Goal: Use online tool/utility: Utilize a website feature to perform a specific function

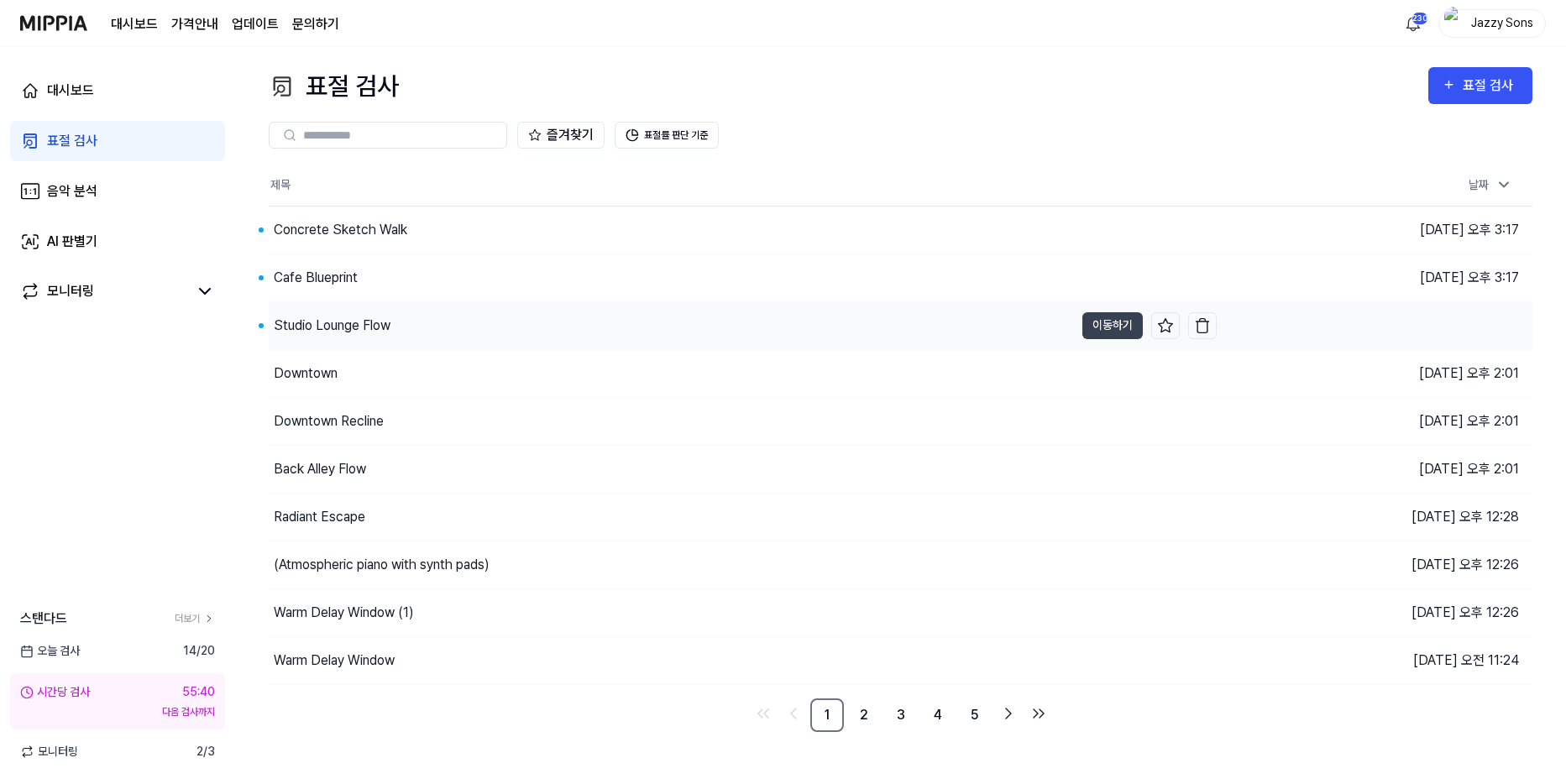
click at [321, 331] on div "Studio Lounge Flow" at bounding box center [331, 326] width 117 height 20
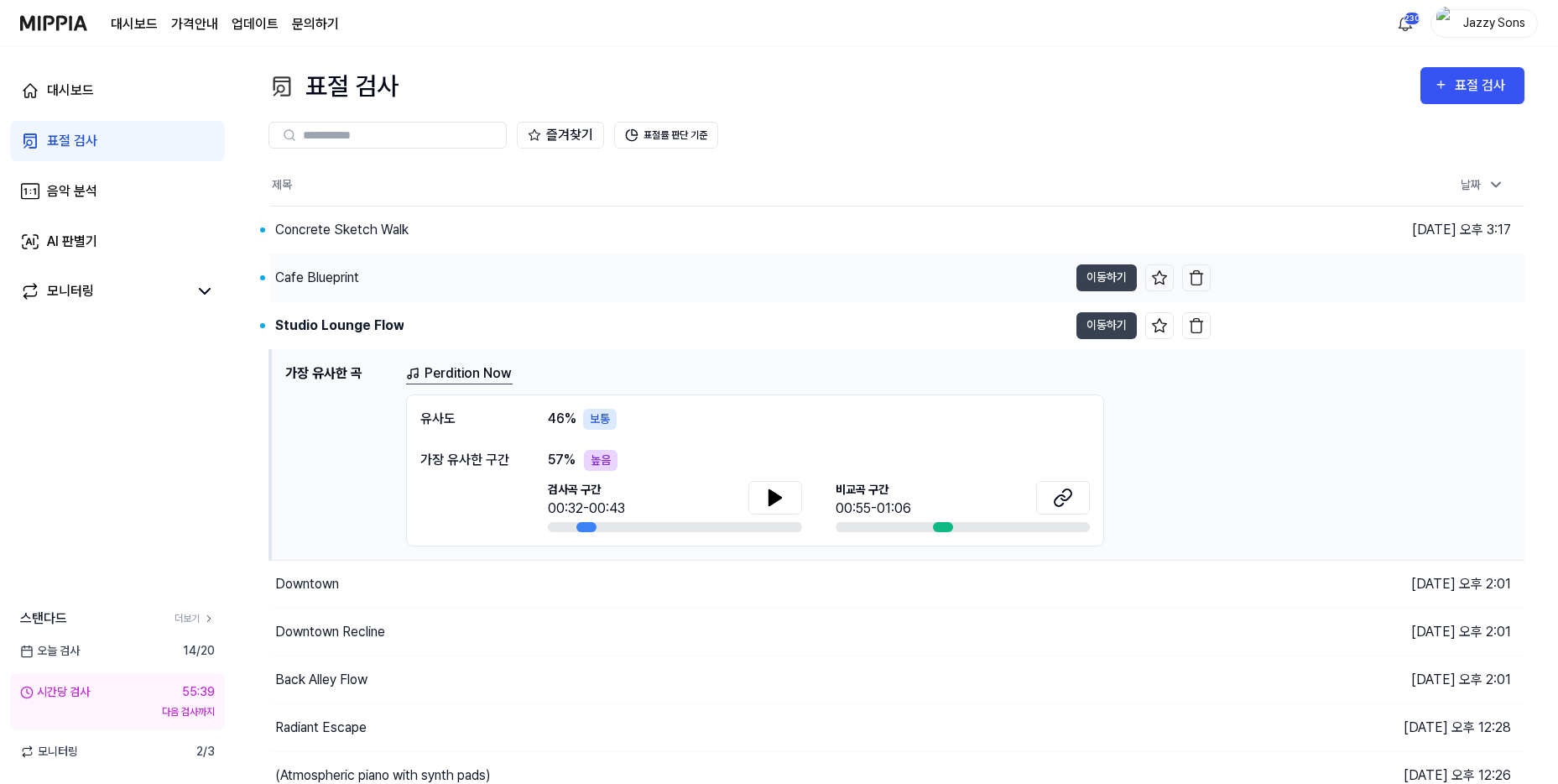
click at [326, 271] on div "Cafe Blueprint" at bounding box center [317, 278] width 84 height 20
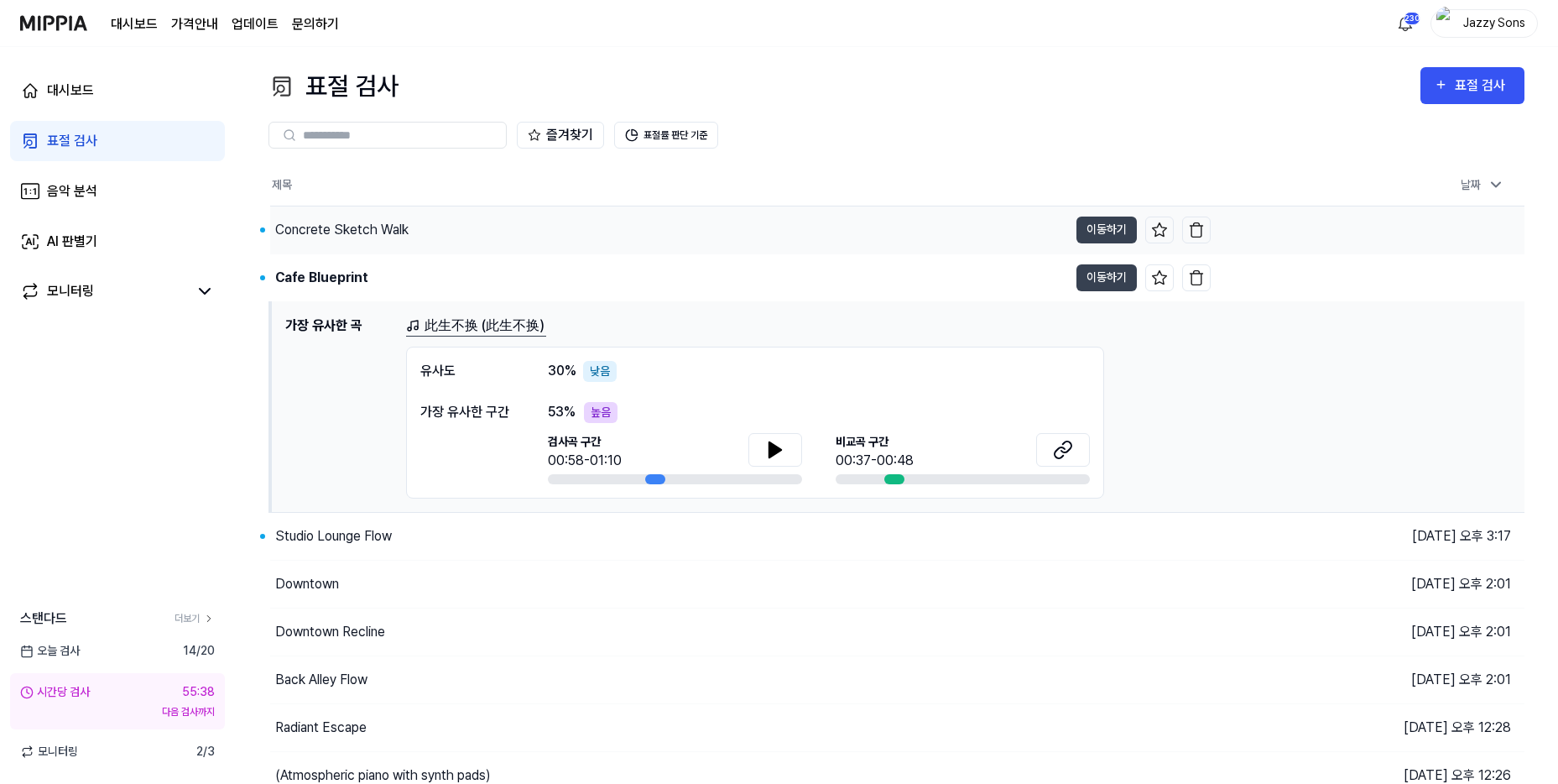
click at [326, 234] on div "Concrete Sketch Walk" at bounding box center [342, 230] width 134 height 20
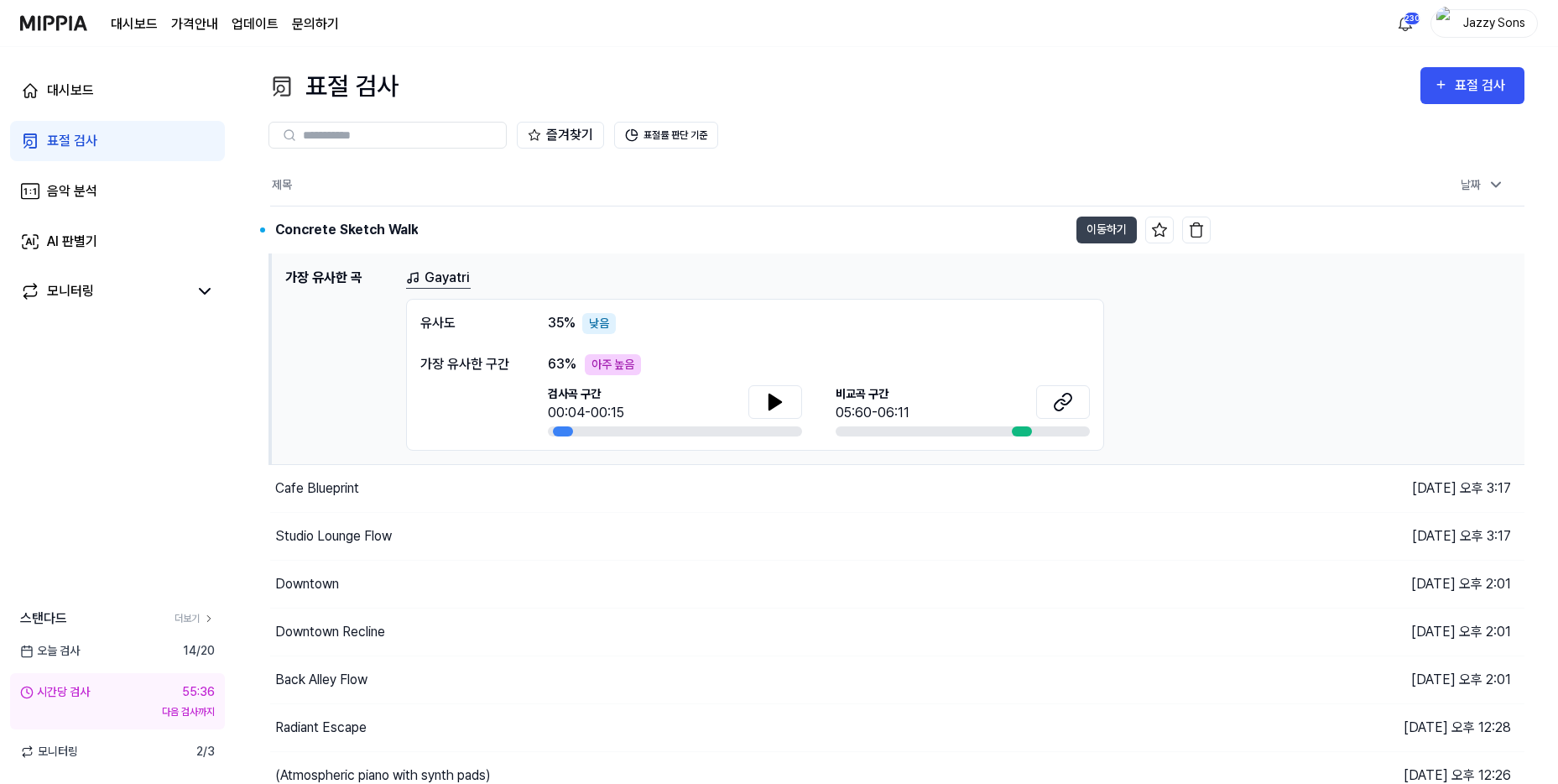
click at [91, 147] on div "표절 검사" at bounding box center [72, 141] width 50 height 20
drag, startPoint x: 123, startPoint y: 678, endPoint x: 134, endPoint y: 691, distance: 17.0
click at [123, 677] on div "시간당 검사 55:35 다음 검사까지" at bounding box center [117, 701] width 215 height 56
click at [83, 128] on link "표절 검사" at bounding box center [117, 141] width 215 height 40
click at [83, 143] on div "표절 검사" at bounding box center [72, 141] width 50 height 20
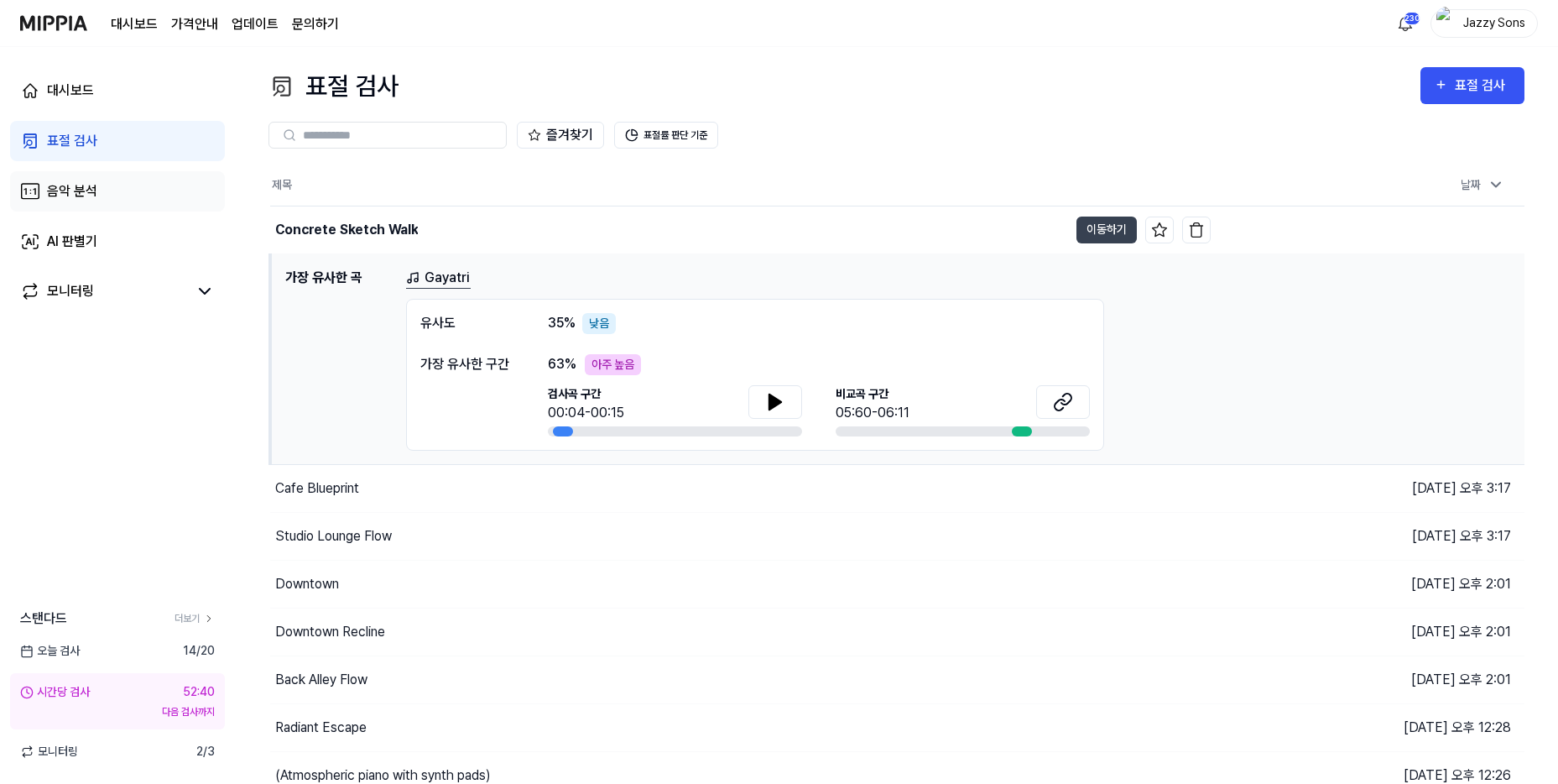
click at [75, 188] on div "음악 분석" at bounding box center [72, 192] width 50 height 20
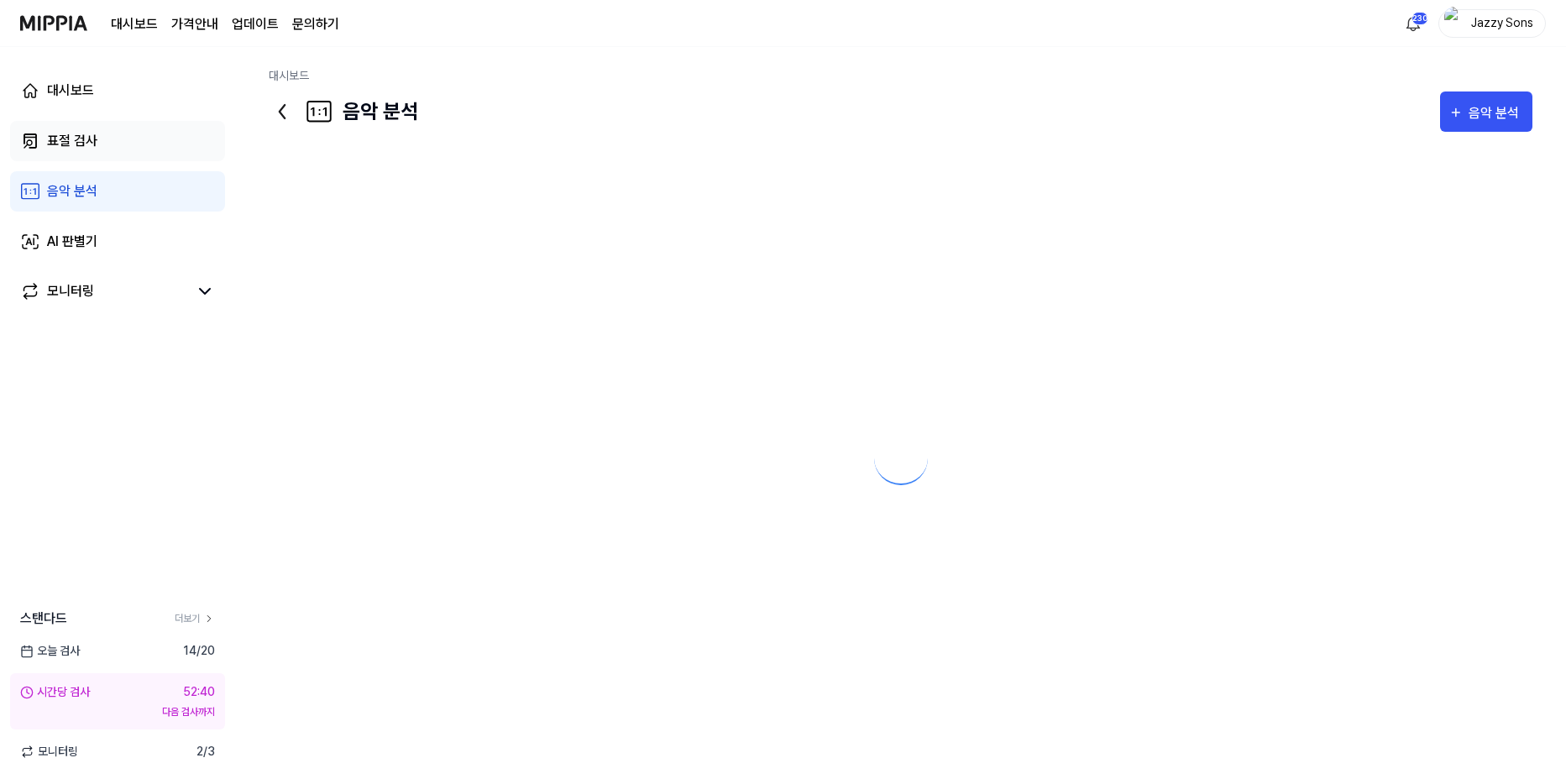
click at [69, 140] on div "표절 검사" at bounding box center [72, 141] width 50 height 20
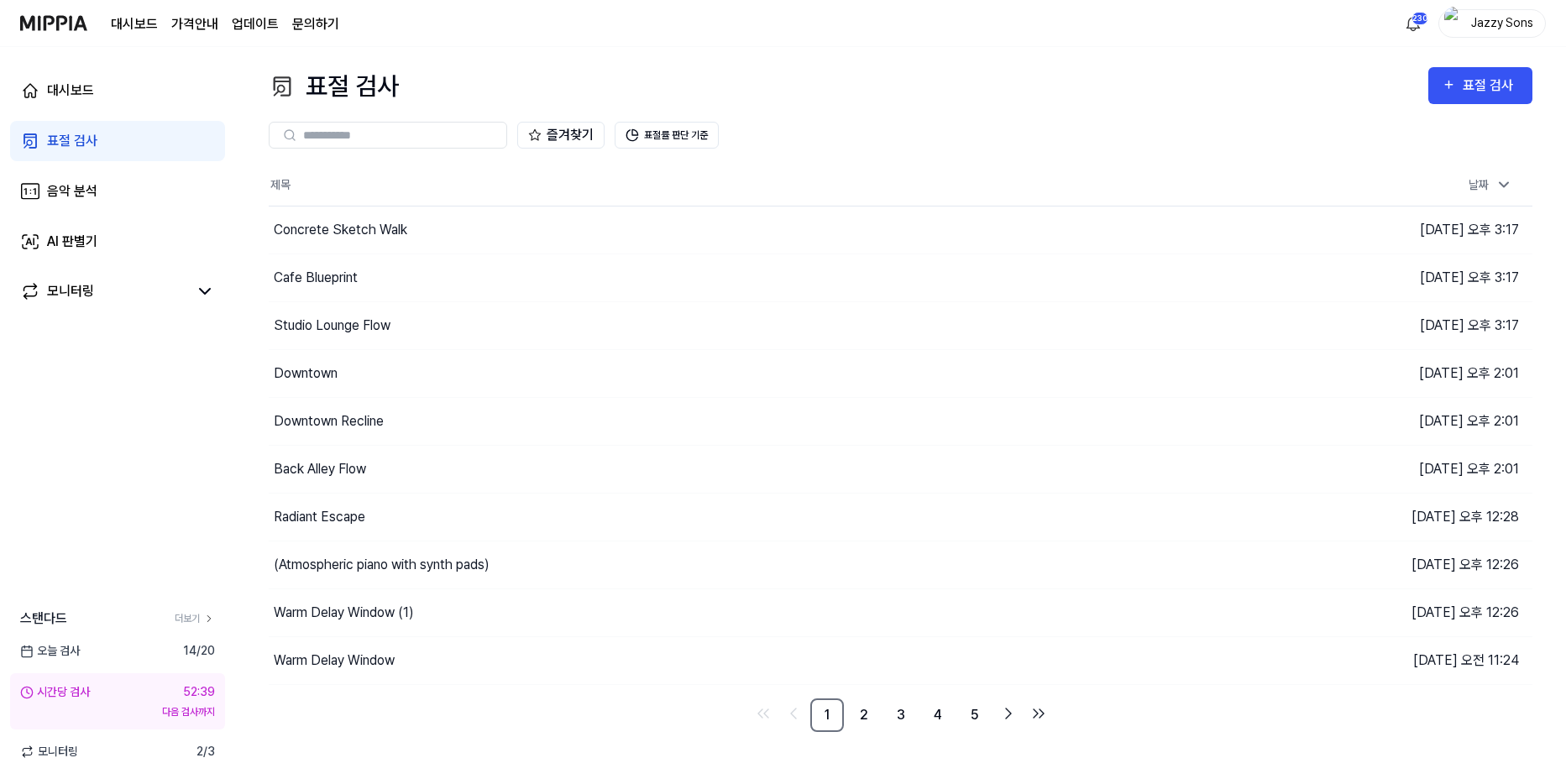
click at [77, 143] on div "표절 검사" at bounding box center [72, 141] width 50 height 20
click at [329, 240] on div "Concrete Sketch Walk" at bounding box center [672, 229] width 805 height 47
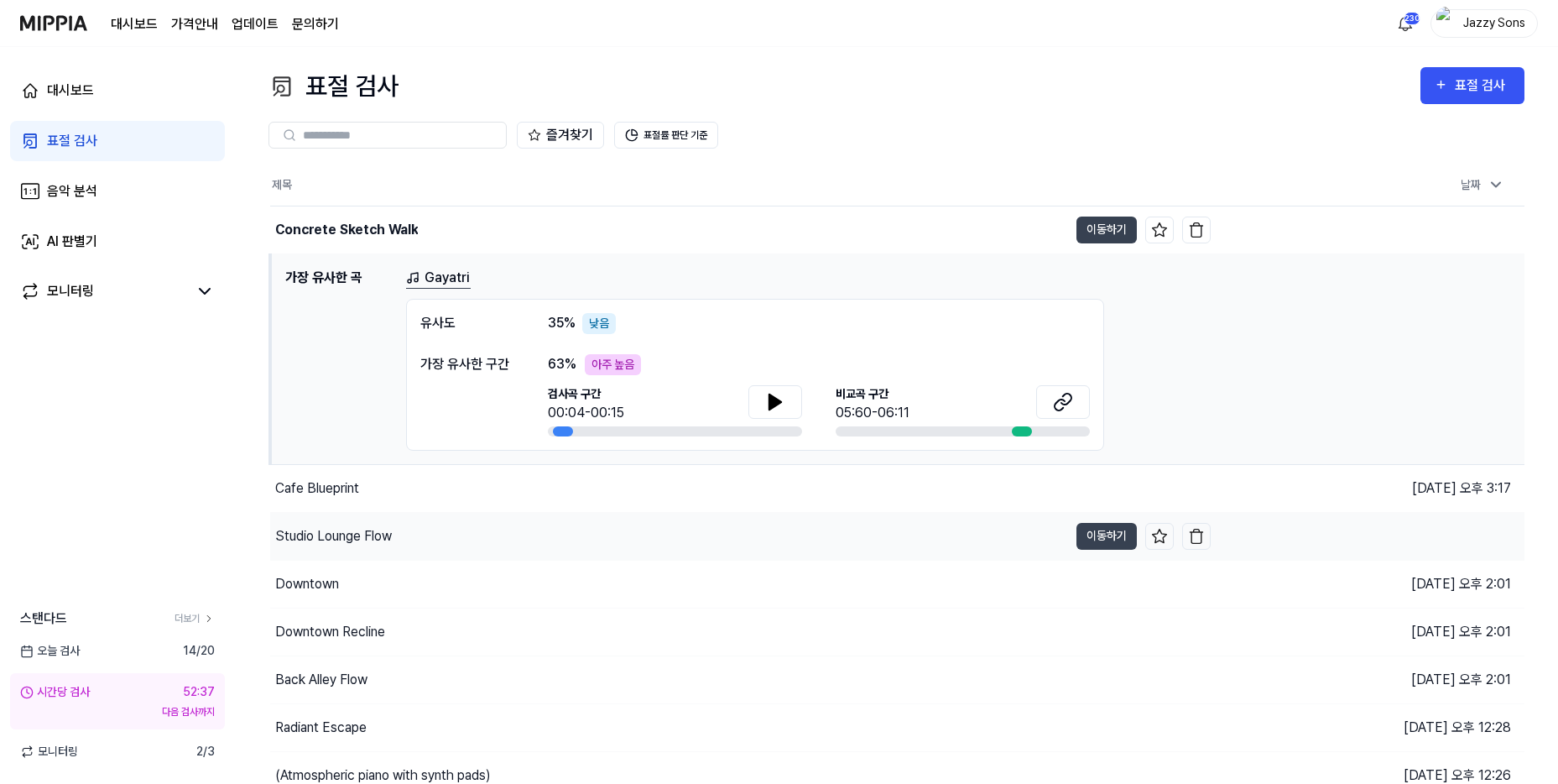
click at [329, 515] on div "Studio Lounge Flow" at bounding box center [669, 536] width 798 height 47
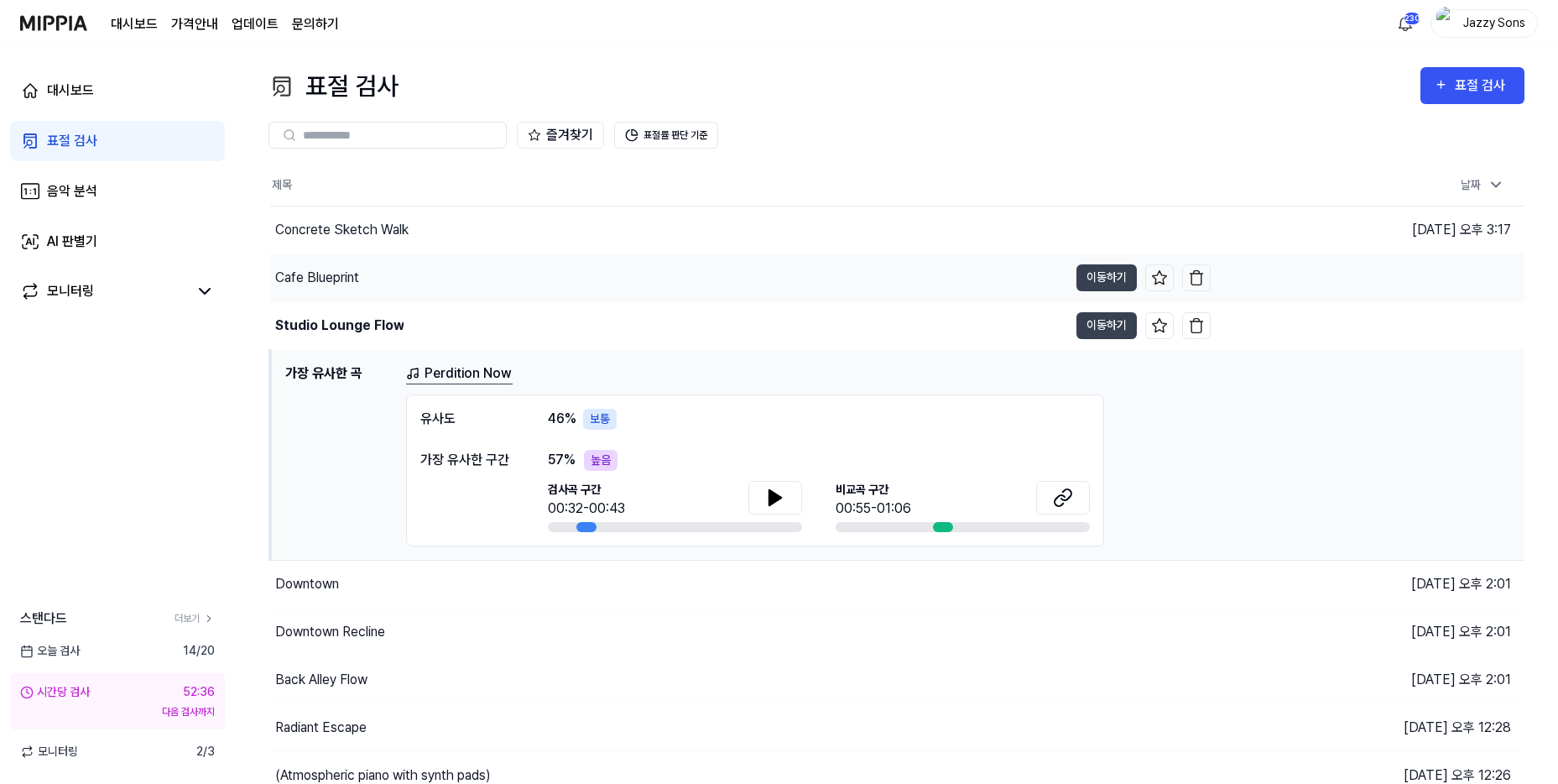
click at [331, 281] on div "Cafe Blueprint" at bounding box center [317, 278] width 84 height 20
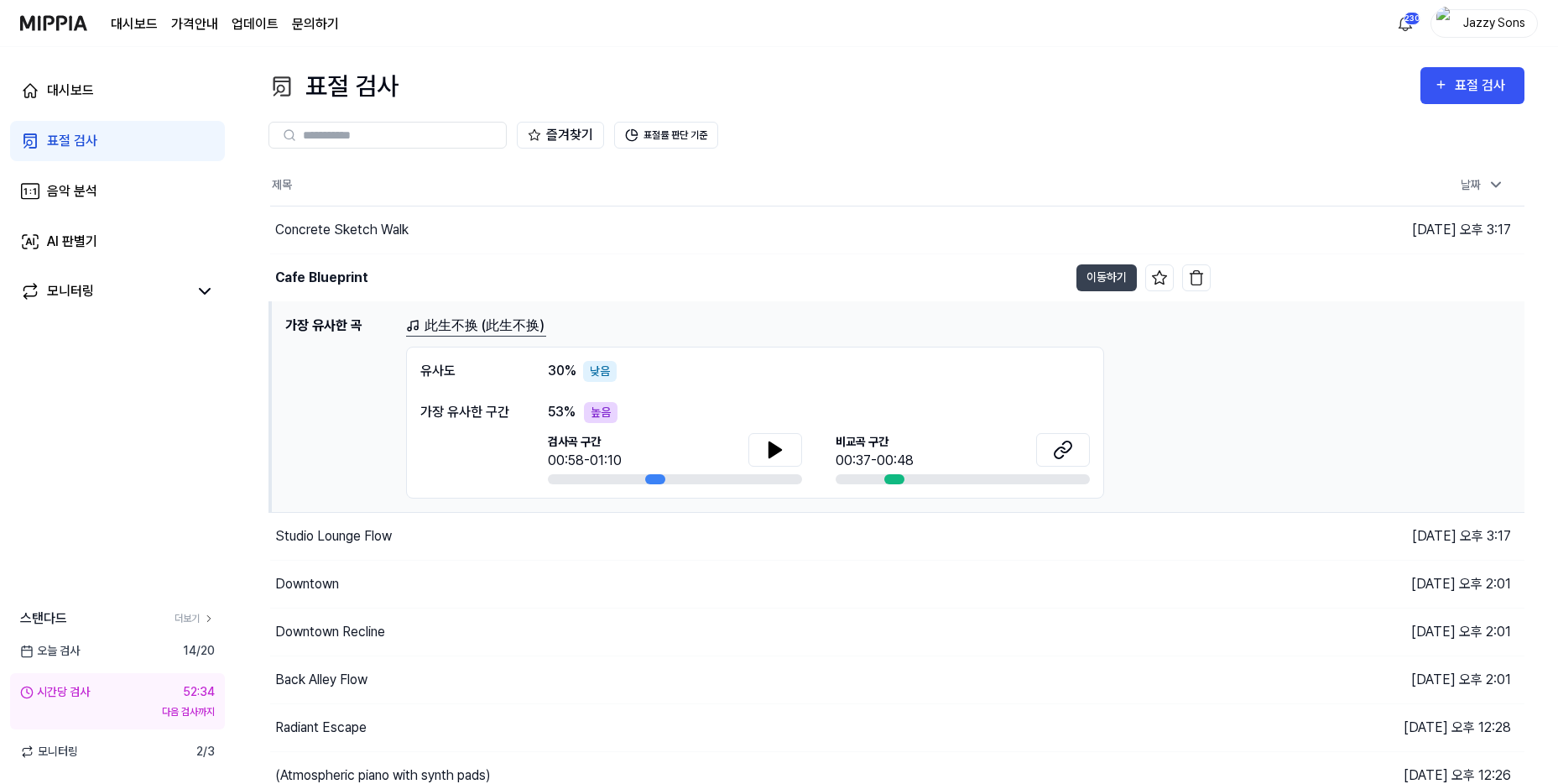
click at [101, 160] on link "표절 검사" at bounding box center [117, 141] width 215 height 40
click at [94, 144] on div "표절 검사" at bounding box center [72, 141] width 50 height 20
click at [81, 153] on link "표절 검사" at bounding box center [117, 141] width 215 height 40
